Goal: Check status: Check status

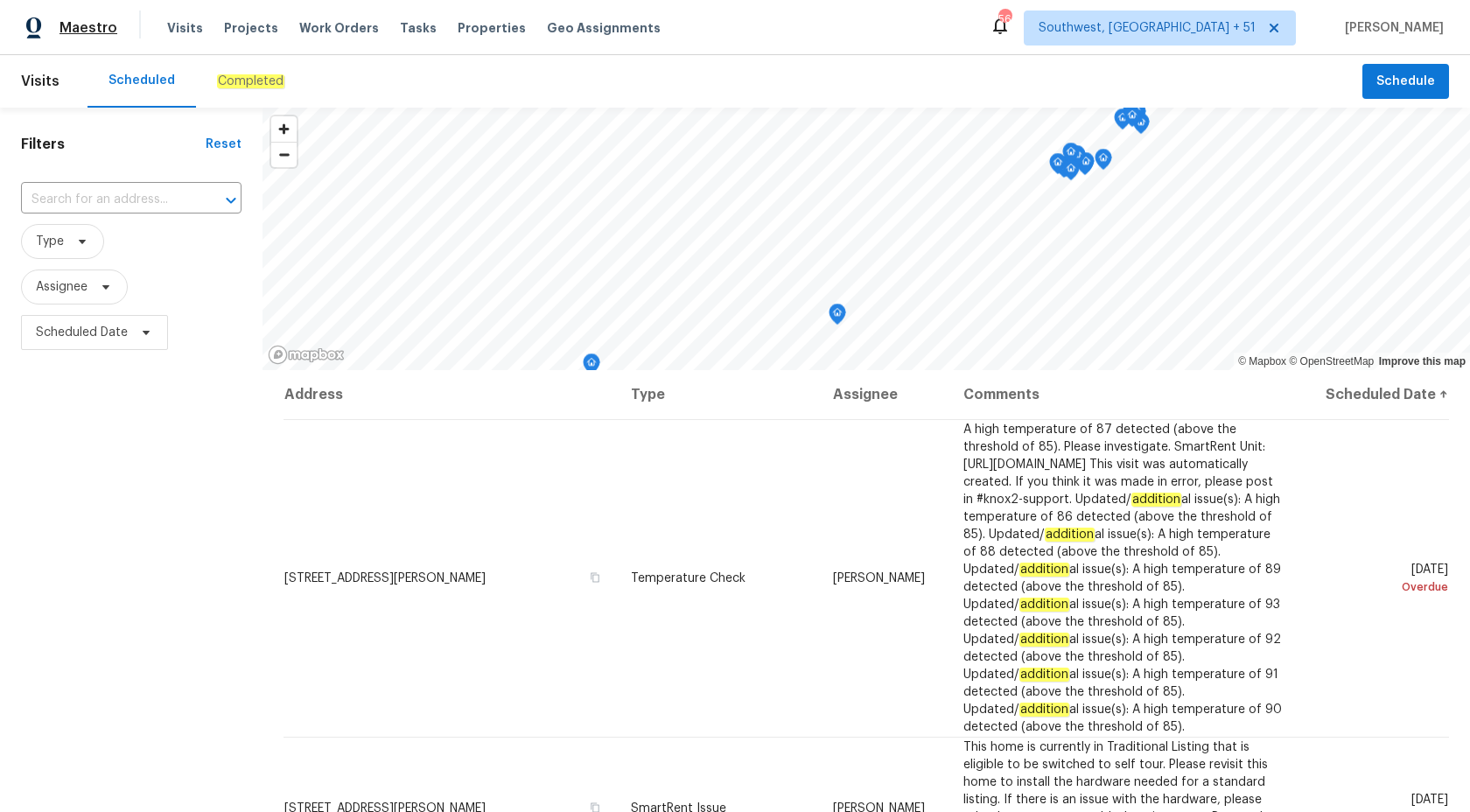
click at [76, 31] on span "Maestro" at bounding box center [88, 28] width 58 height 18
click at [240, 87] on em "Completed" at bounding box center [251, 82] width 68 height 14
